Goal: Task Accomplishment & Management: Manage account settings

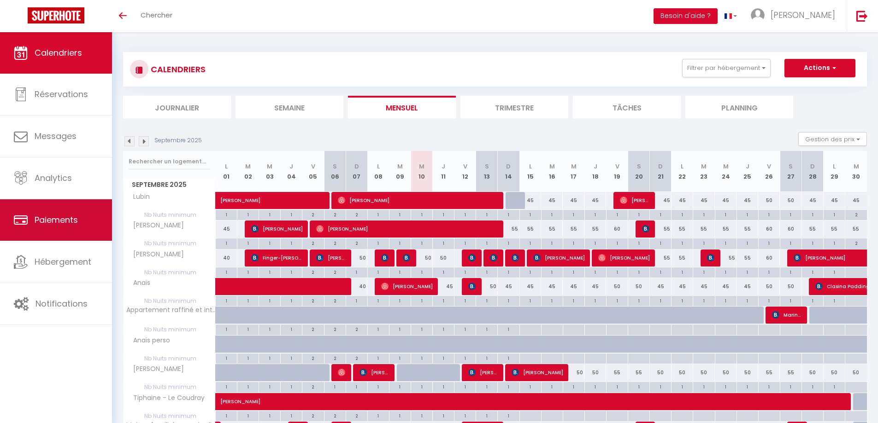
click at [47, 235] on link "Paiements" at bounding box center [56, 219] width 112 height 41
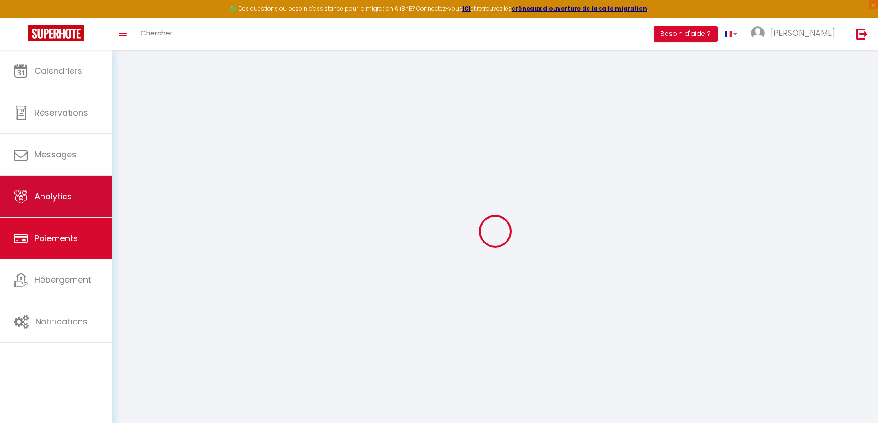
select select "2"
select select "0"
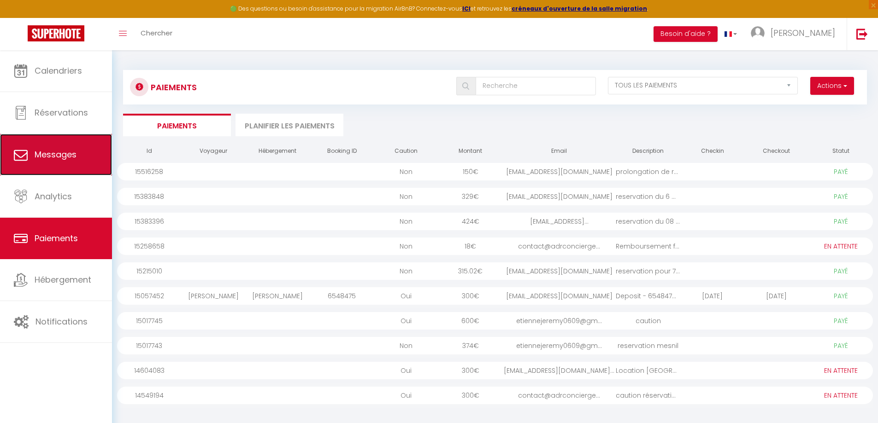
click at [52, 156] on span "Messages" at bounding box center [56, 155] width 42 height 12
select select "message"
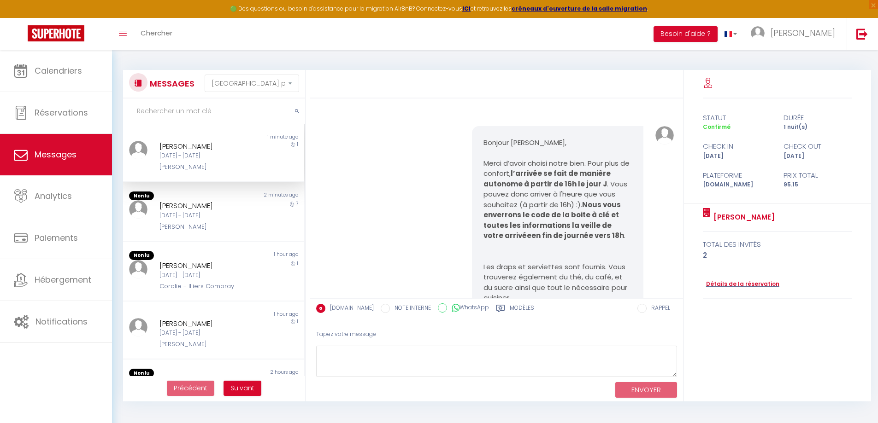
scroll to position [2798, 0]
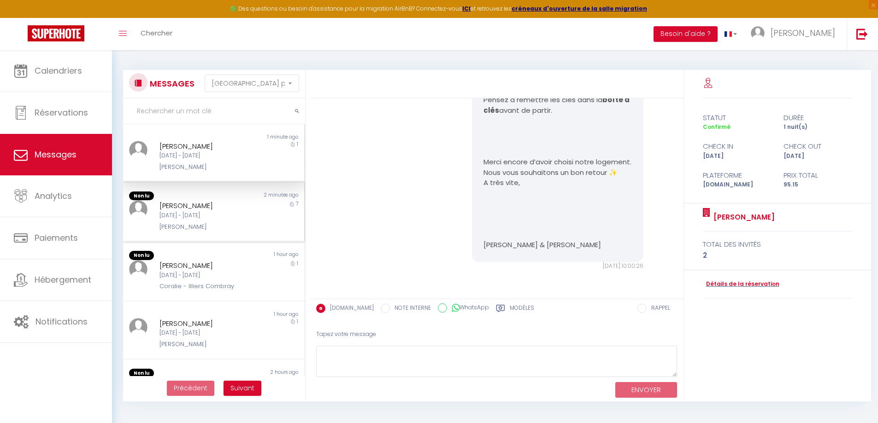
click at [259, 223] on div "7" at bounding box center [281, 215] width 45 height 31
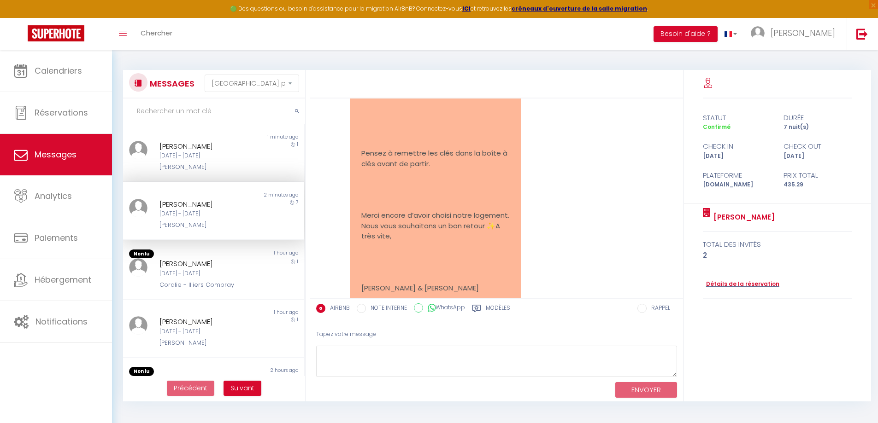
scroll to position [5595, 0]
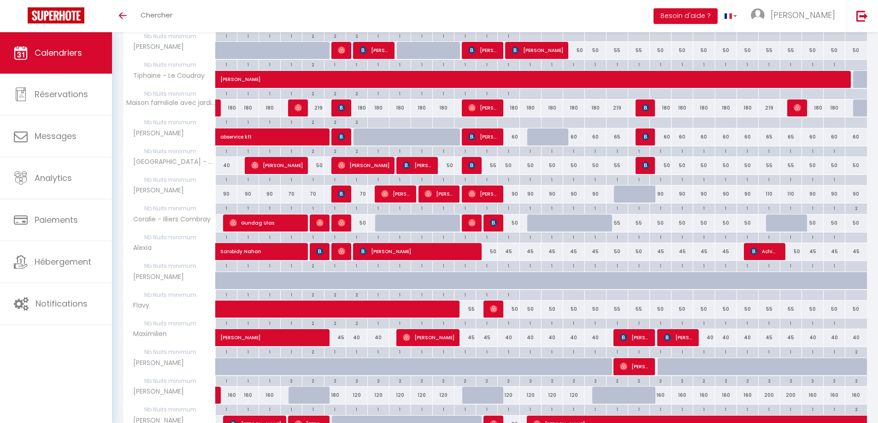
scroll to position [404, 0]
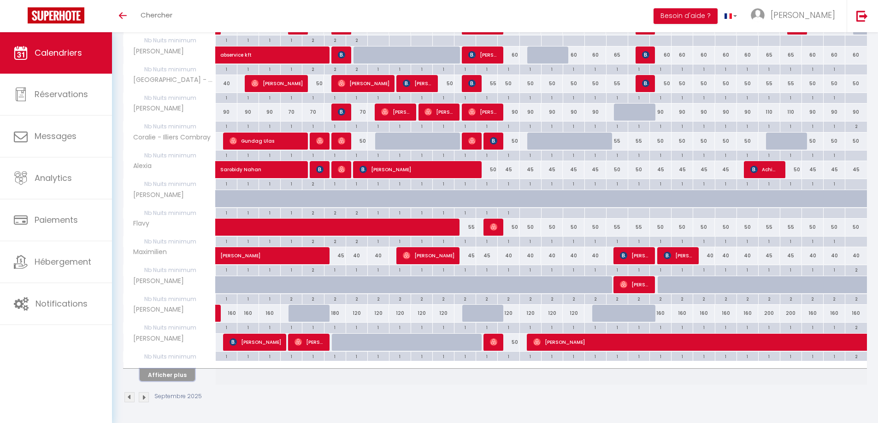
click at [181, 375] on button "Afficher plus" at bounding box center [167, 375] width 55 height 12
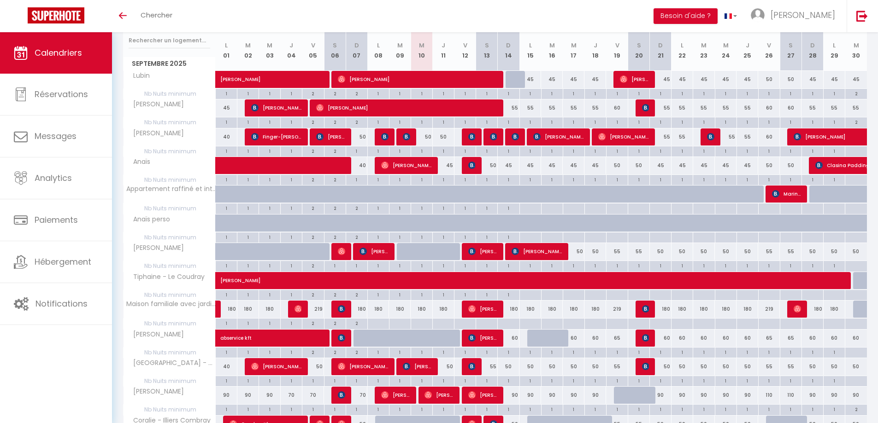
scroll to position [99, 0]
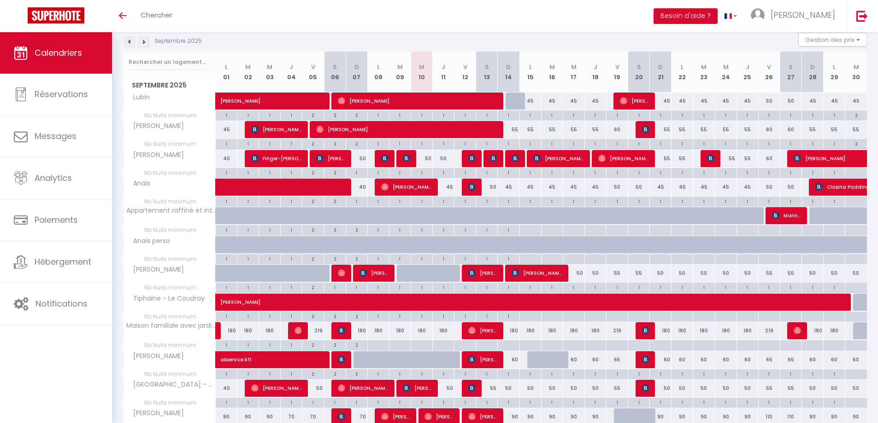
click at [491, 187] on div "50" at bounding box center [487, 187] width 22 height 17
type input "50"
type input "Sam 13 Septembre 2025"
type input "Dim 14 Septembre 2025"
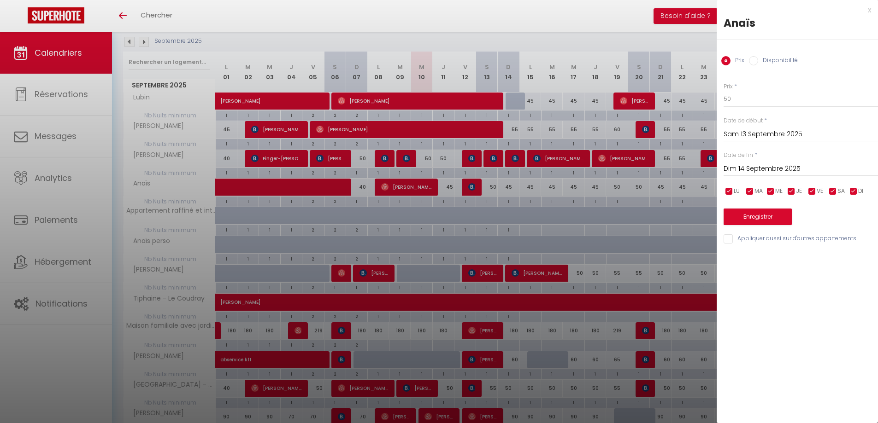
click at [491, 187] on div at bounding box center [439, 211] width 878 height 423
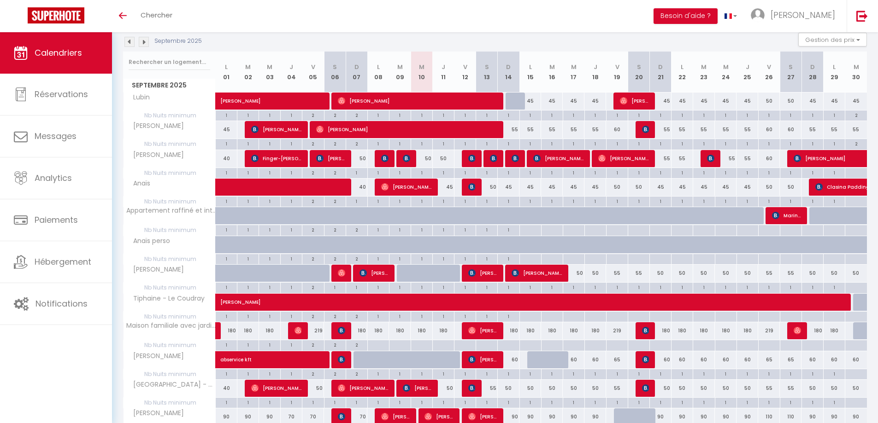
click at [476, 187] on div "50" at bounding box center [487, 187] width 22 height 17
type input "50"
type input "Sam 13 Septembre 2025"
type input "Dim 14 Septembre 2025"
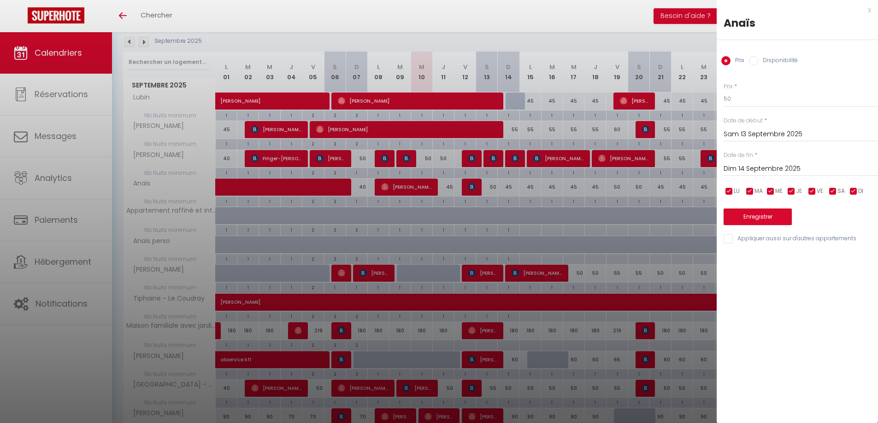
click at [476, 187] on div at bounding box center [439, 211] width 878 height 423
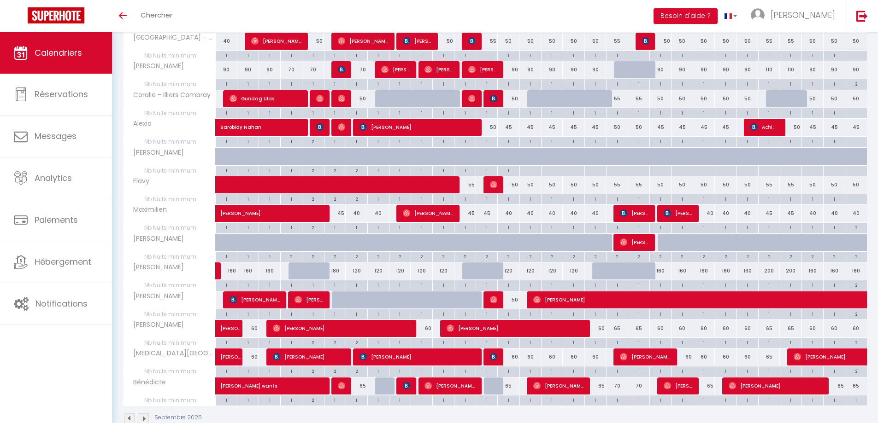
scroll to position [468, 0]
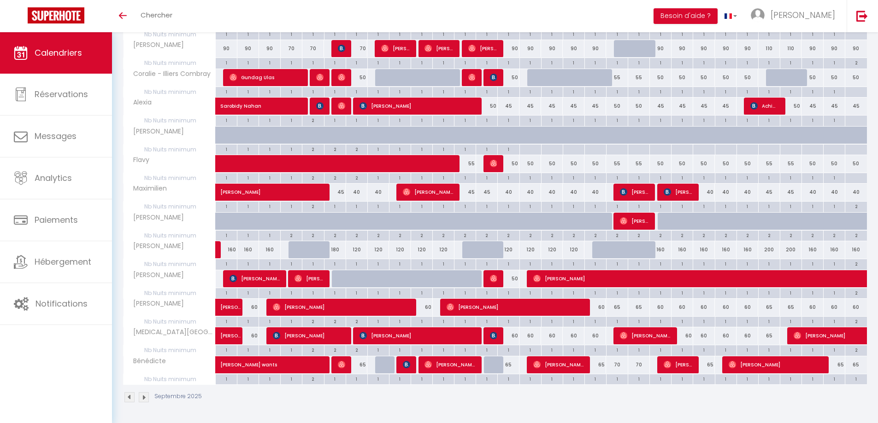
click at [142, 398] on img at bounding box center [144, 397] width 10 height 10
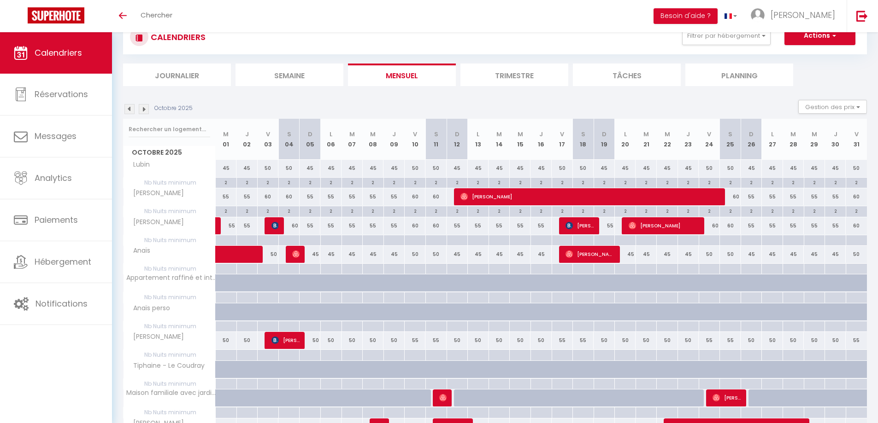
scroll to position [404, 0]
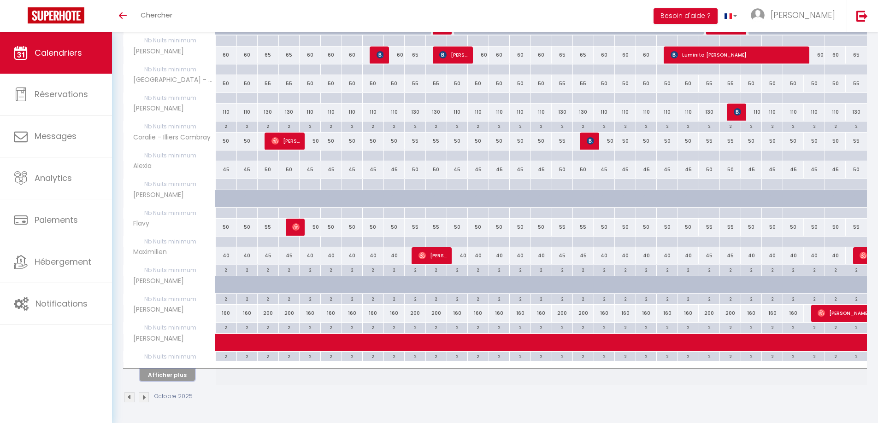
click at [159, 376] on button "Afficher plus" at bounding box center [167, 375] width 55 height 12
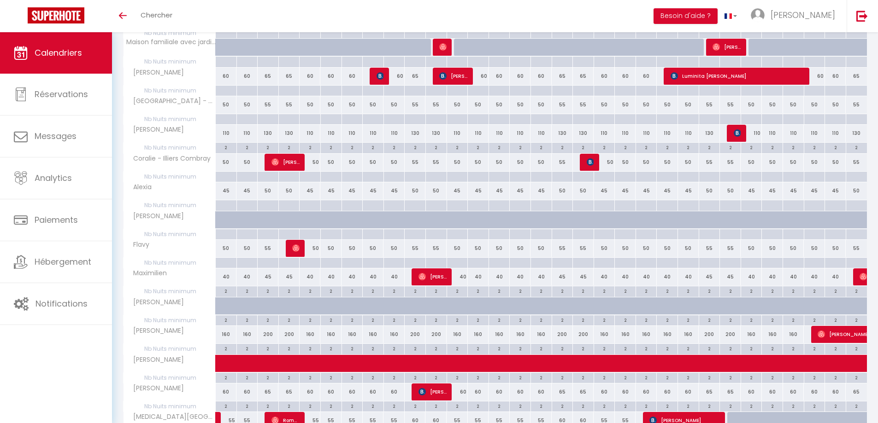
scroll to position [468, 0]
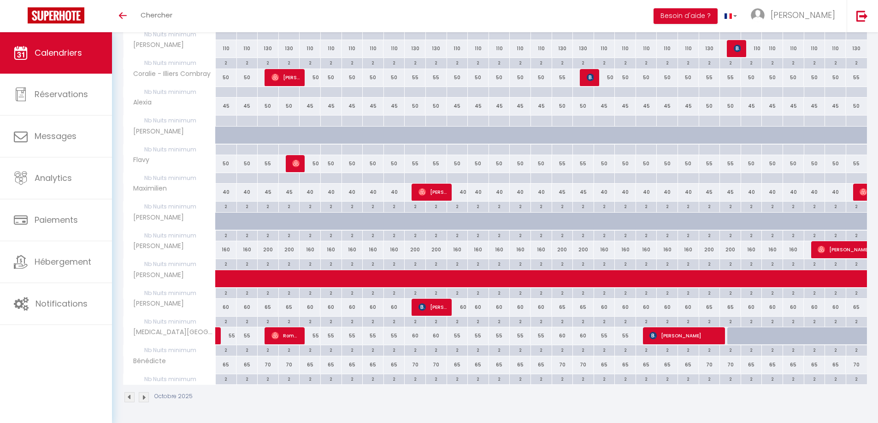
click at [406, 409] on div "Octobre 2025" at bounding box center [494, 398] width 743 height 27
